Goal: Task Accomplishment & Management: Use online tool/utility

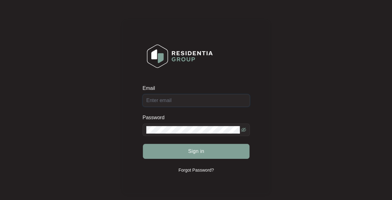
type input "[EMAIL_ADDRESS][DOMAIN_NAME]"
click at [199, 152] on span "Sign in" at bounding box center [196, 151] width 16 height 7
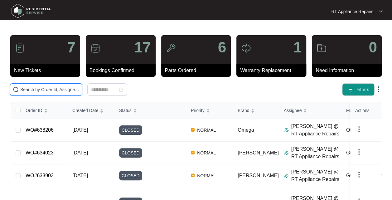
click at [65, 90] on input "text" at bounding box center [49, 89] width 59 height 7
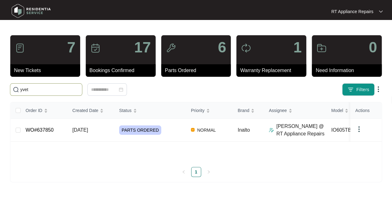
type input "[PERSON_NAME]"
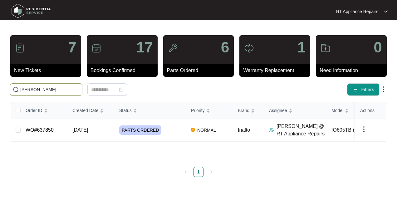
click at [88, 132] on span "[DATE]" at bounding box center [80, 129] width 16 height 5
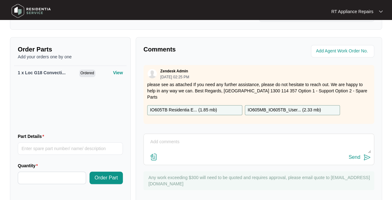
scroll to position [231, 0]
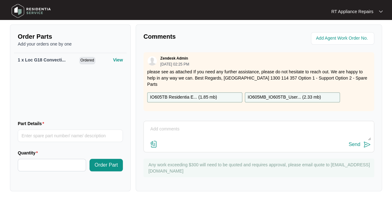
click at [223, 130] on textarea at bounding box center [259, 132] width 224 height 16
type textarea "Replaced oven convection motor and tested all ok."
click at [366, 148] on button "Send" at bounding box center [360, 144] width 22 height 8
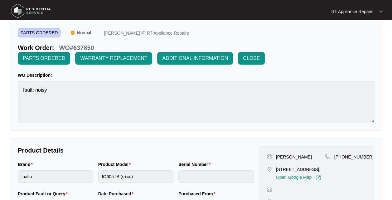
scroll to position [20, 0]
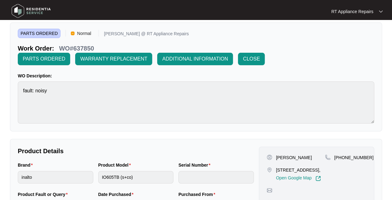
click at [256, 58] on span "CLOSE" at bounding box center [251, 58] width 17 height 7
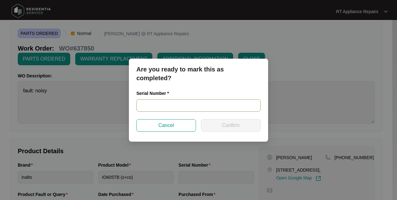
click at [172, 105] on input "text" at bounding box center [198, 105] width 124 height 12
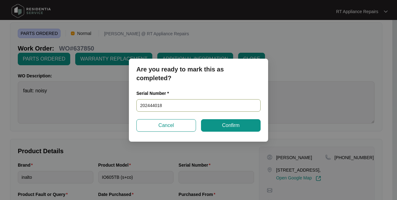
type input "2024440181"
click at [233, 124] on span "Confirm" at bounding box center [230, 125] width 17 height 7
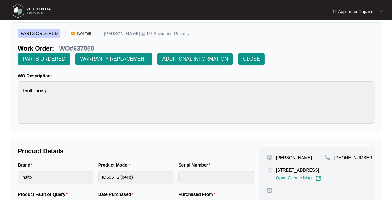
type input "2024440181"
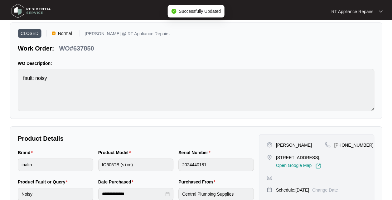
click at [364, 11] on p "RT Appliance Repairs" at bounding box center [352, 11] width 42 height 6
click at [358, 34] on p "Log Out" at bounding box center [361, 33] width 31 height 6
